Goal: Task Accomplishment & Management: Manage account settings

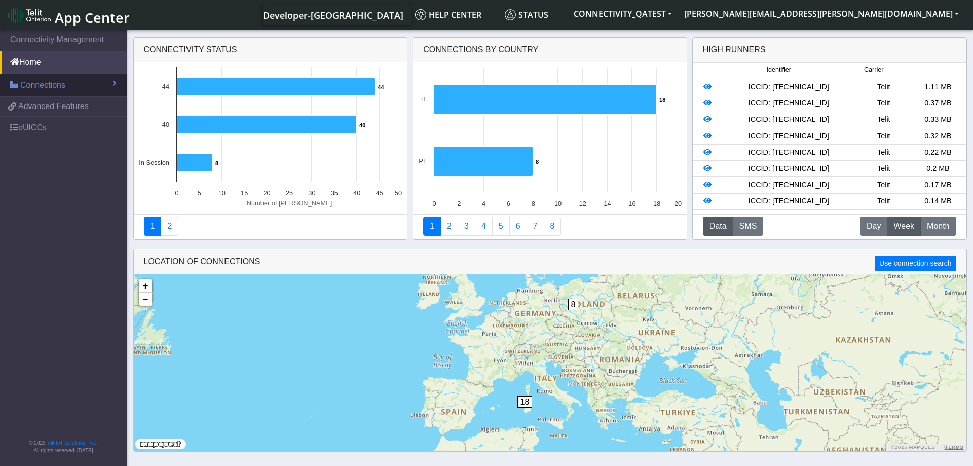
click at [59, 83] on span "Connections" at bounding box center [42, 85] width 45 height 12
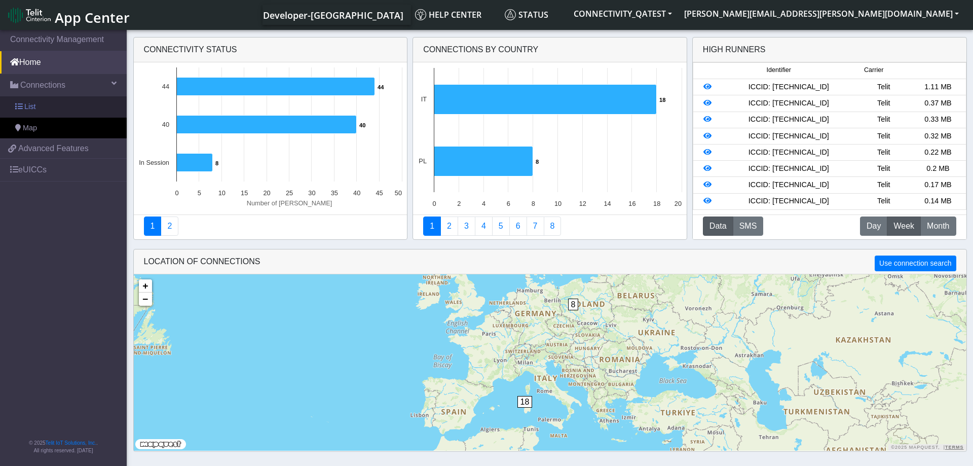
click at [59, 108] on link "List" at bounding box center [63, 106] width 127 height 21
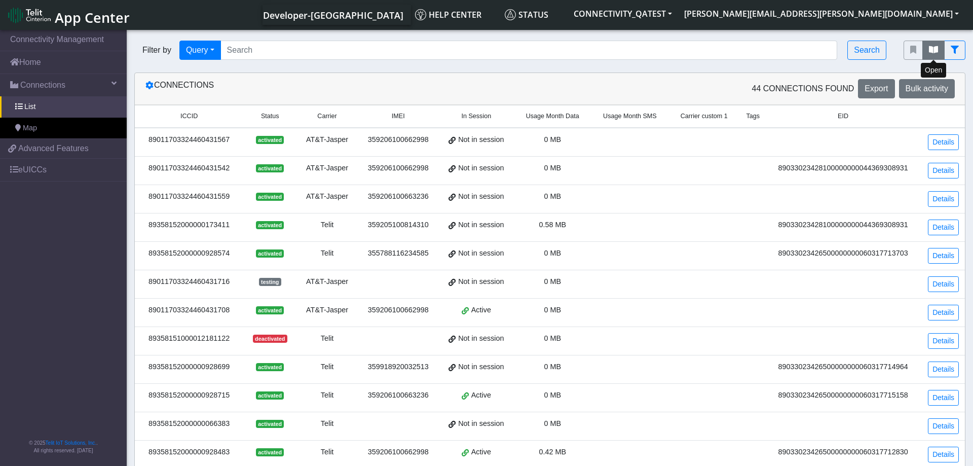
click at [933, 52] on icon "fitlers menu" at bounding box center [933, 50] width 9 height 8
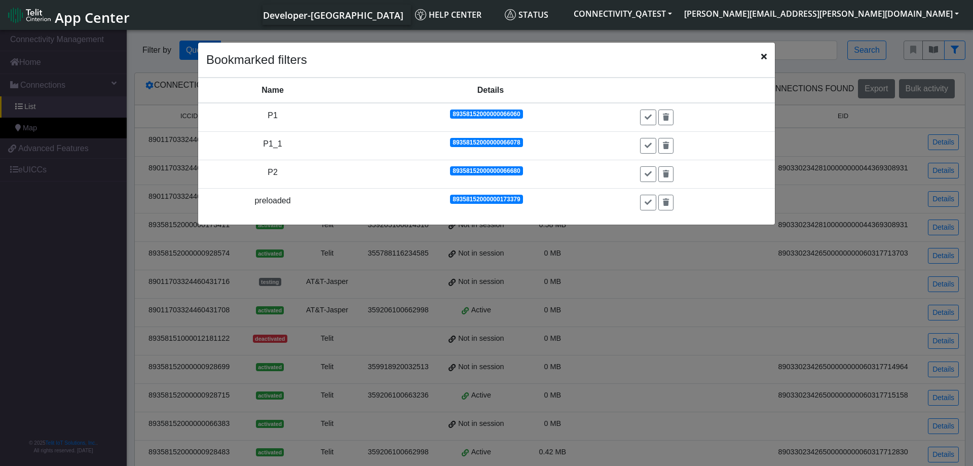
click at [562, 38] on ngb-modal-window "Bookmarked filters Name Details Actions P1 89358152000000066060 P1_1 8935815200…" at bounding box center [486, 249] width 973 height 442
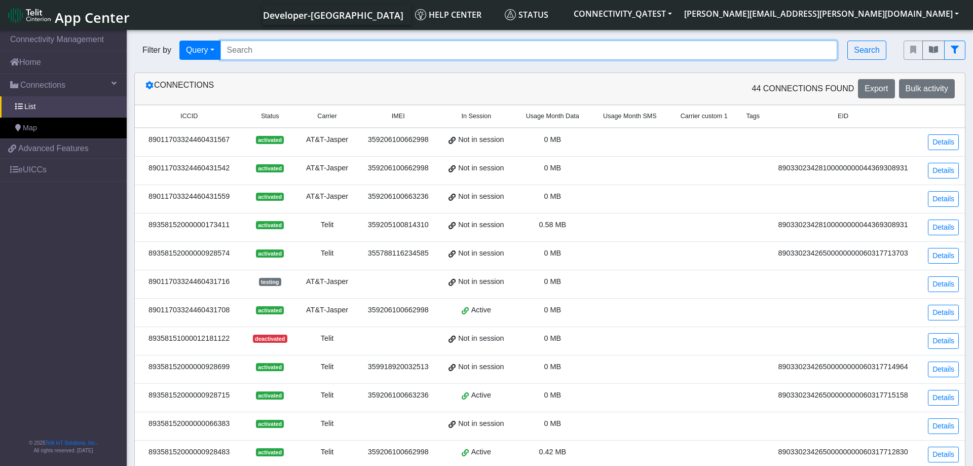
click at [752, 49] on input "Search..." at bounding box center [529, 50] width 617 height 19
paste input "89358152000000929200"
type input "89358152000000929200"
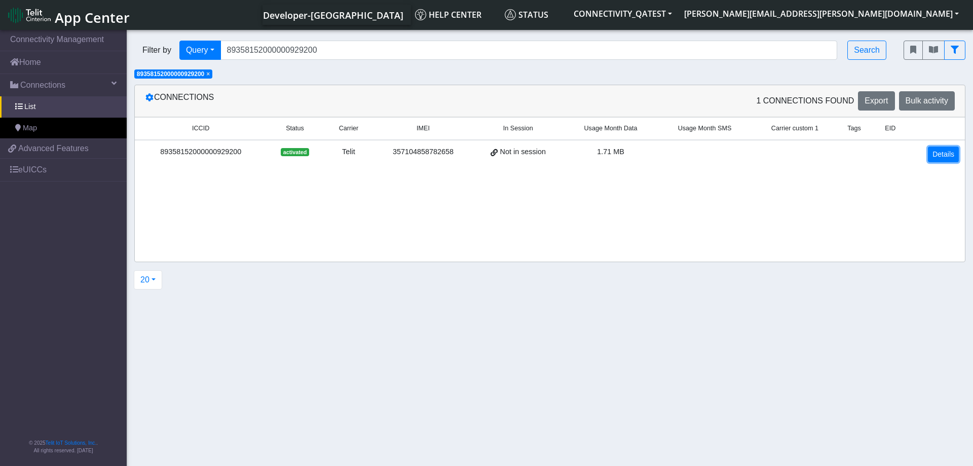
click at [939, 152] on link "Details" at bounding box center [943, 155] width 31 height 16
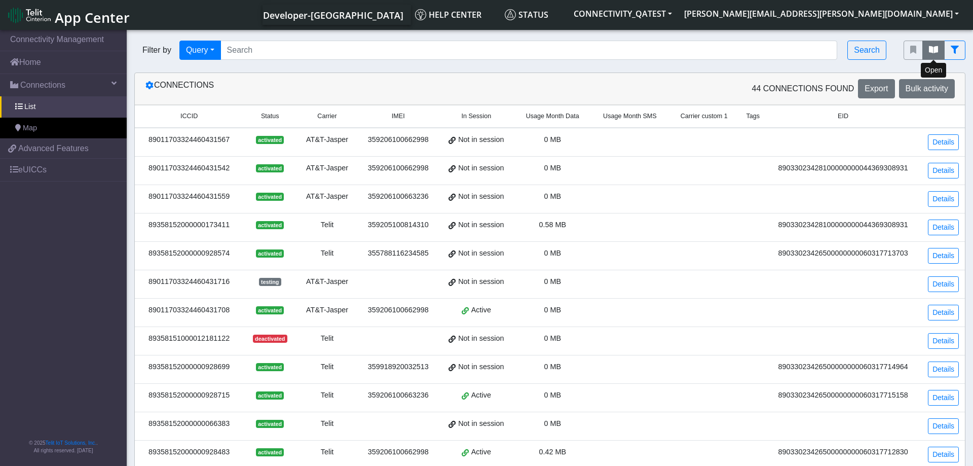
click at [931, 51] on icon "fitlers menu" at bounding box center [933, 50] width 9 height 8
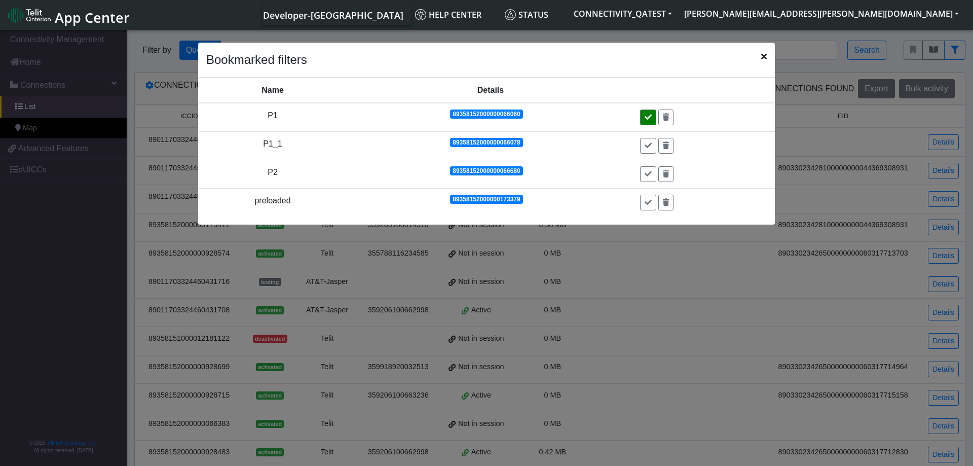
click at [648, 117] on icon at bounding box center [648, 117] width 7 height 7
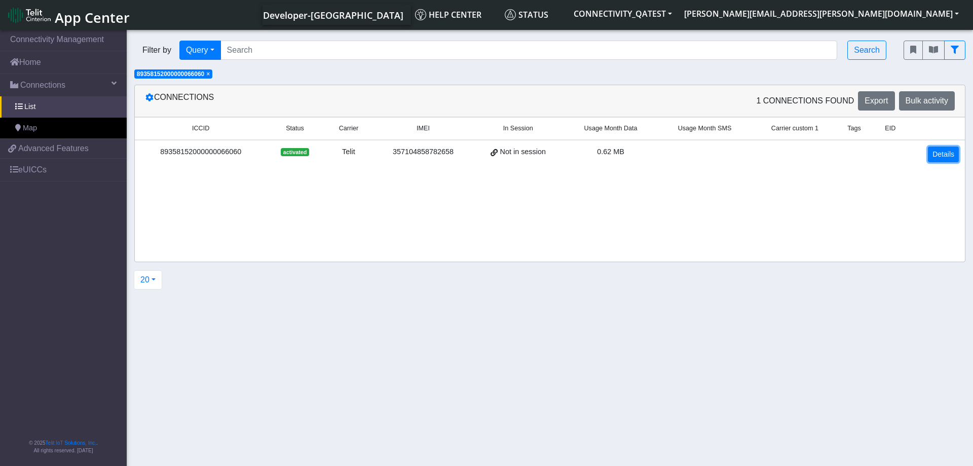
click at [945, 153] on link "Details" at bounding box center [943, 155] width 31 height 16
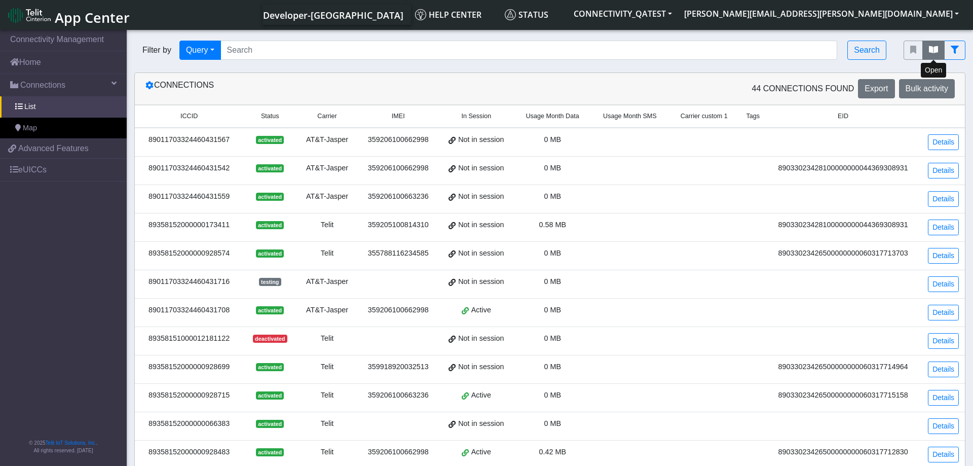
click at [930, 52] on icon "fitlers menu" at bounding box center [933, 50] width 9 height 8
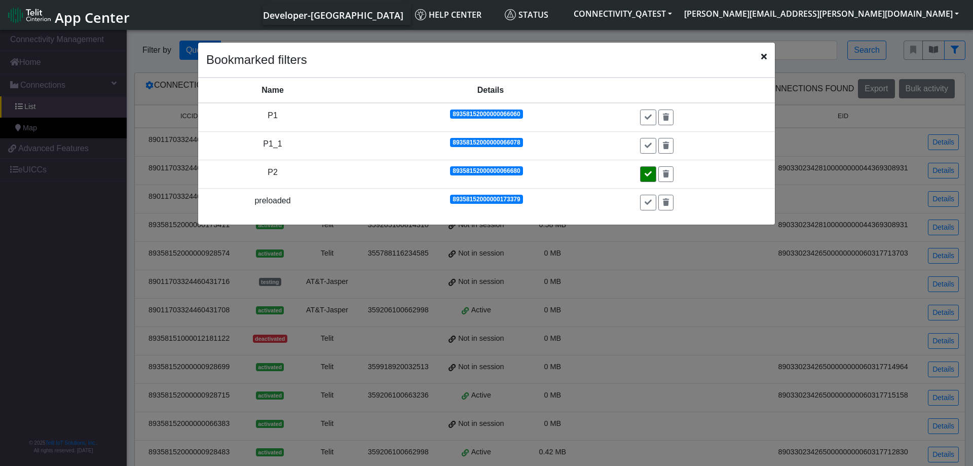
click at [652, 170] on button at bounding box center [648, 174] width 16 height 16
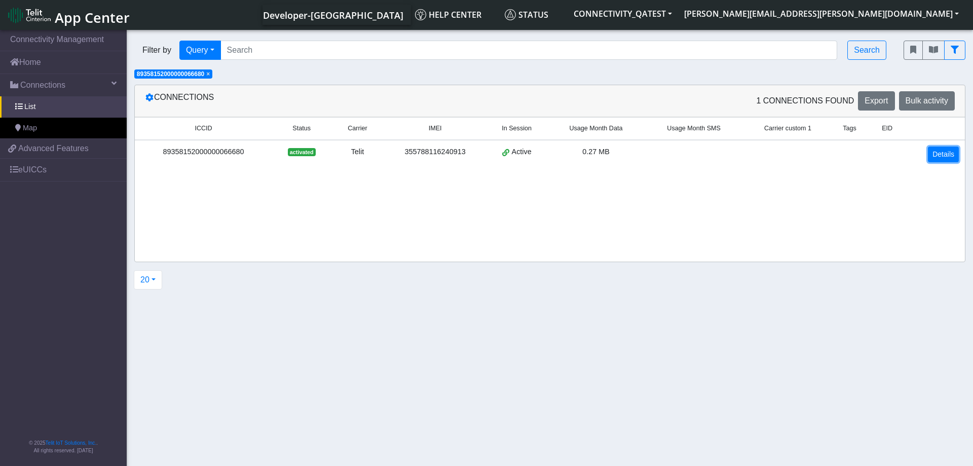
click at [944, 159] on link "Details" at bounding box center [943, 155] width 31 height 16
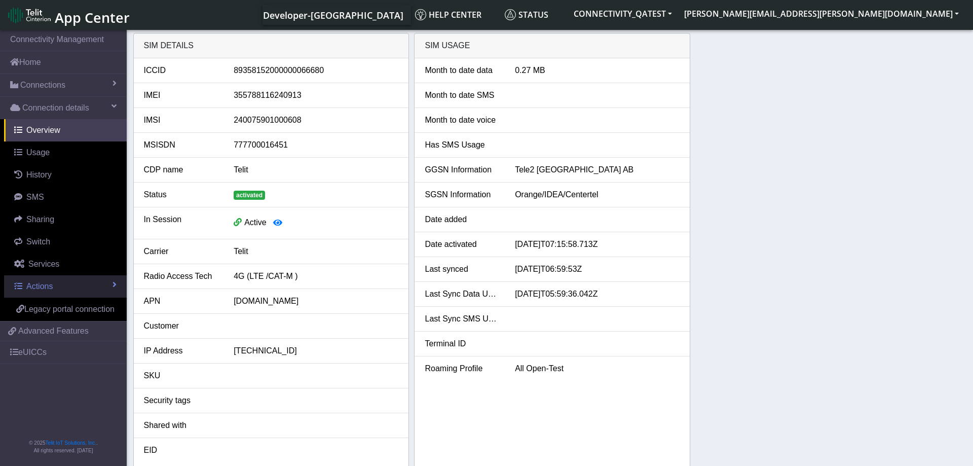
click at [88, 289] on link "Actions" at bounding box center [65, 286] width 123 height 22
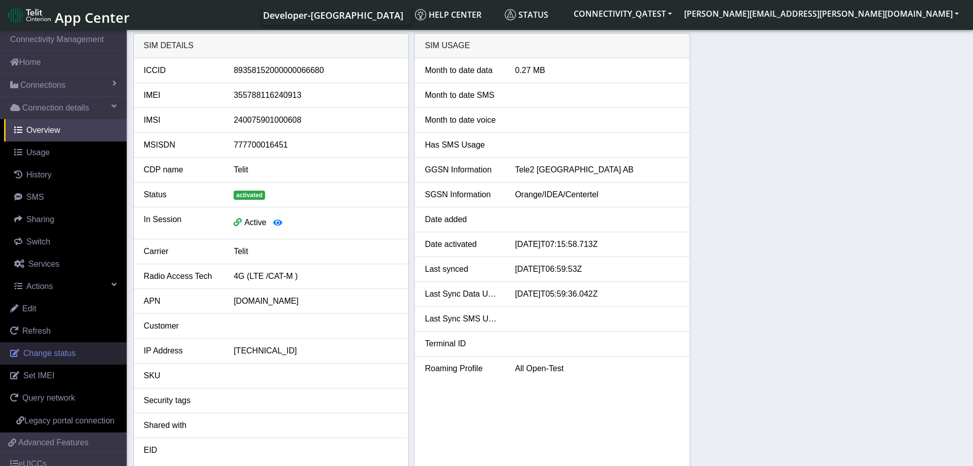
click at [75, 350] on link "Change status" at bounding box center [63, 353] width 127 height 22
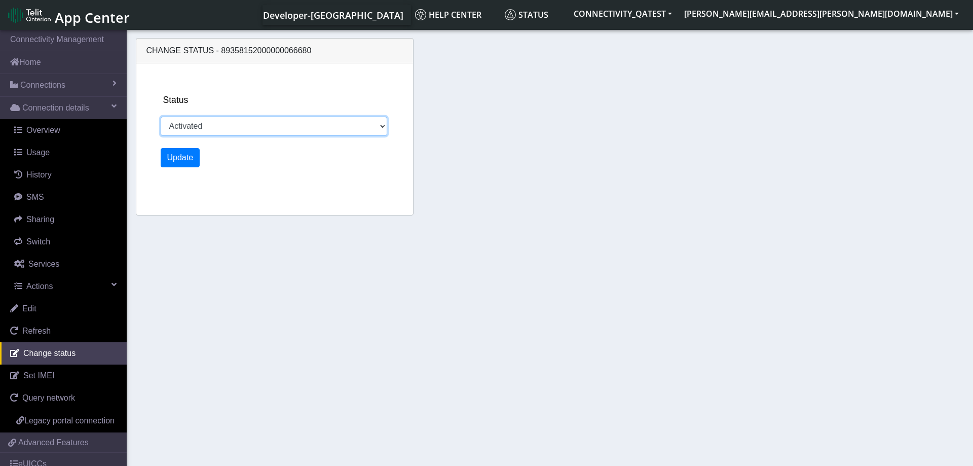
click at [161, 117] on select "Activated Deactivated Blocked" at bounding box center [274, 126] width 227 height 19
select select "blocked"
click option "Blocked" at bounding box center [0, 0] width 0 height 0
click at [187, 159] on button "Update" at bounding box center [181, 157] width 40 height 19
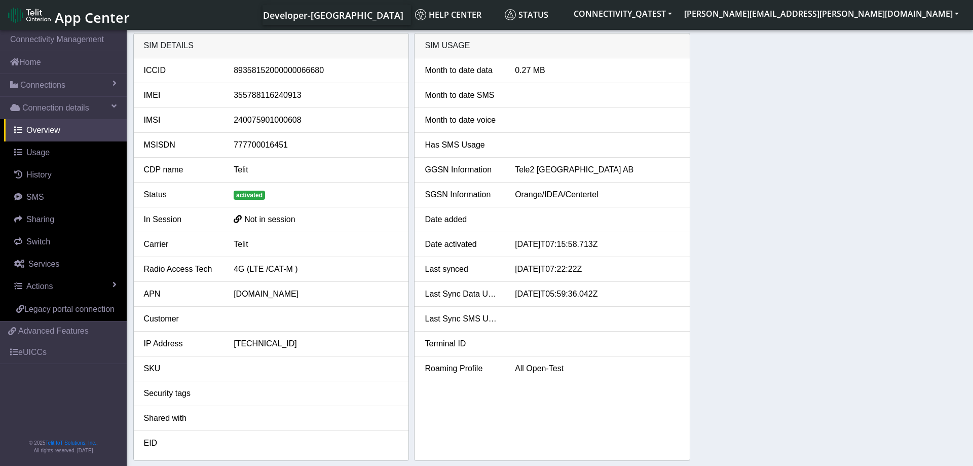
click at [776, 282] on div "SIM details ICCID [TECHNICAL_ID] IMEI [TECHNICAL_ID] IMSI [TECHNICAL_ID] MSISDN…" at bounding box center [550, 247] width 834 height 428
click at [79, 281] on link "Actions" at bounding box center [65, 286] width 123 height 22
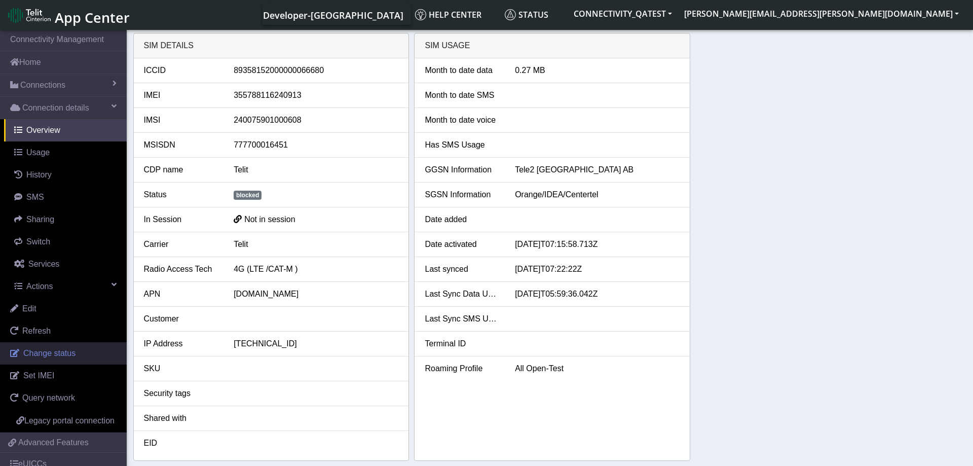
click at [65, 354] on span "Change status" at bounding box center [49, 353] width 52 height 9
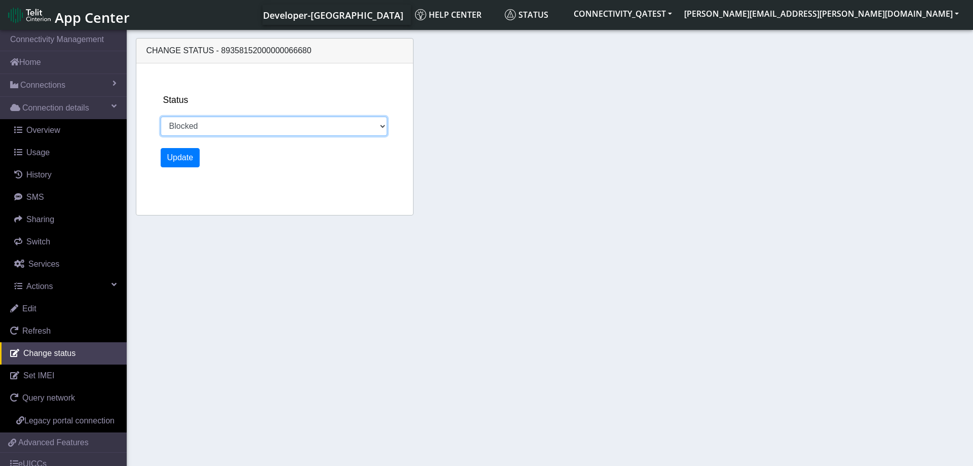
click at [161, 117] on select "Activated Deactivated Blocked" at bounding box center [274, 126] width 227 height 19
select select "activated"
click option "Activated" at bounding box center [0, 0] width 0 height 0
click at [180, 155] on button "Update" at bounding box center [181, 157] width 40 height 19
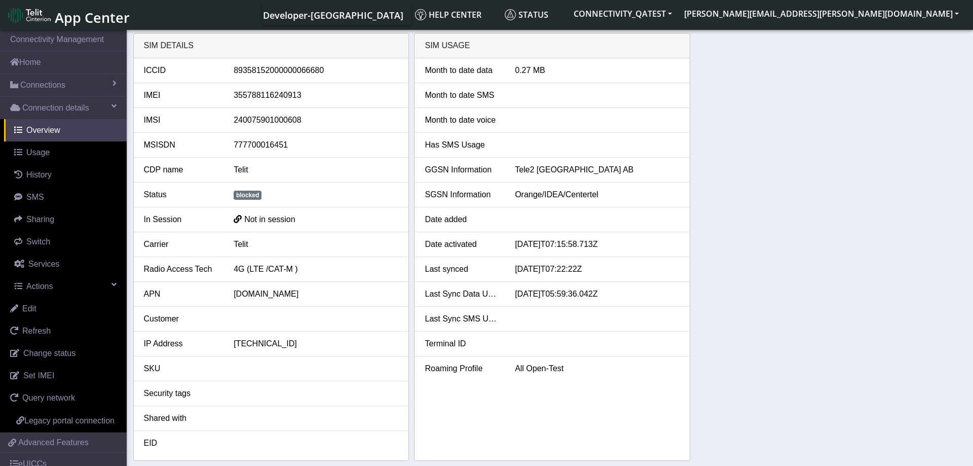
click at [827, 184] on div "SIM details ICCID 89358152000000066680 IMEI 355788116240913 IMSI 24007590100060…" at bounding box center [550, 247] width 834 height 428
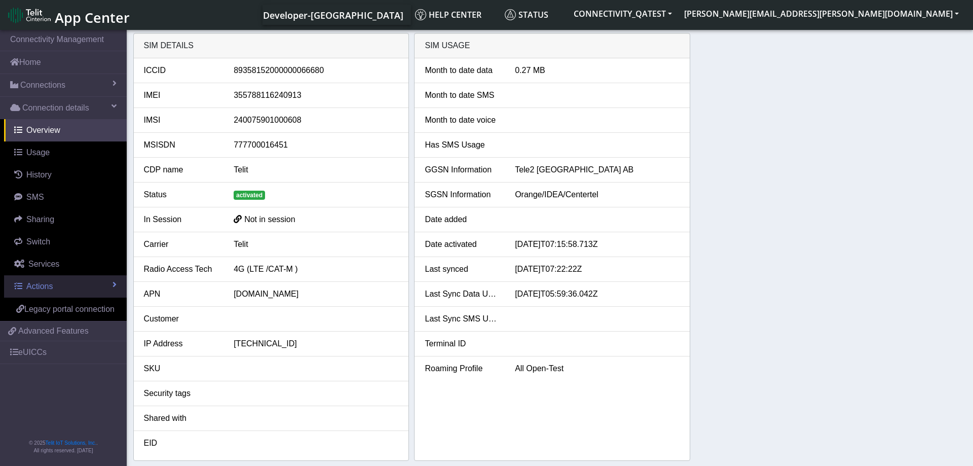
click at [95, 280] on link "Actions" at bounding box center [65, 286] width 123 height 22
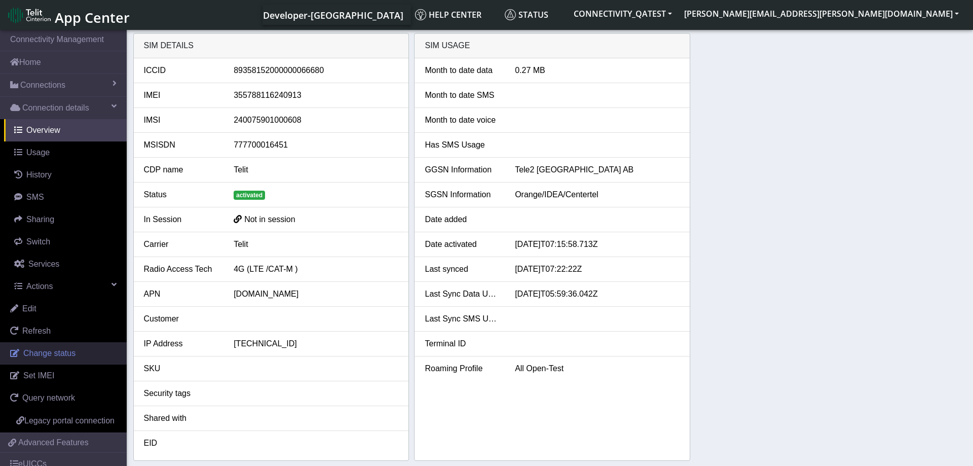
click at [82, 354] on link "Change status" at bounding box center [63, 353] width 127 height 22
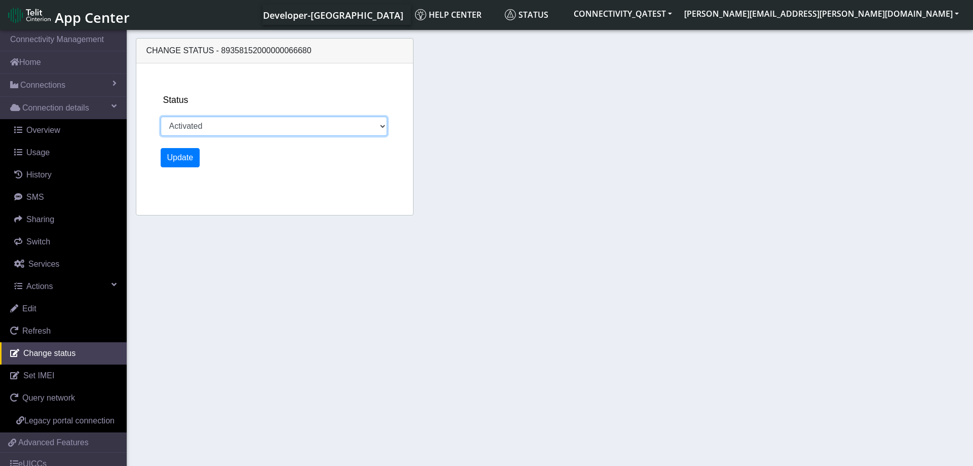
click at [161, 117] on select "Activated Deactivated Blocked" at bounding box center [274, 126] width 227 height 19
select select "blocked"
click option "Blocked" at bounding box center [0, 0] width 0 height 0
click at [188, 159] on button "Update" at bounding box center [181, 157] width 40 height 19
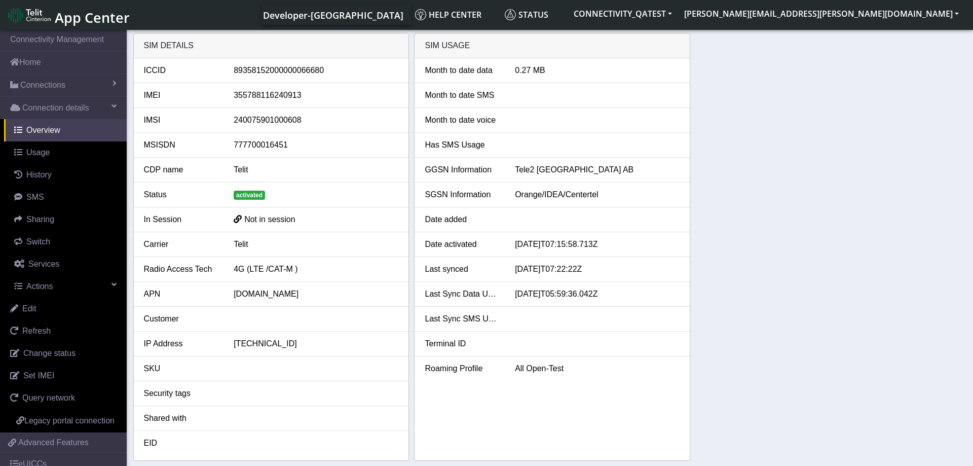
click at [788, 226] on div "SIM details ICCID [TECHNICAL_ID] IMEI [TECHNICAL_ID] IMSI [TECHNICAL_ID] MSISDN…" at bounding box center [550, 247] width 834 height 428
